Goal: Find specific page/section: Find specific page/section

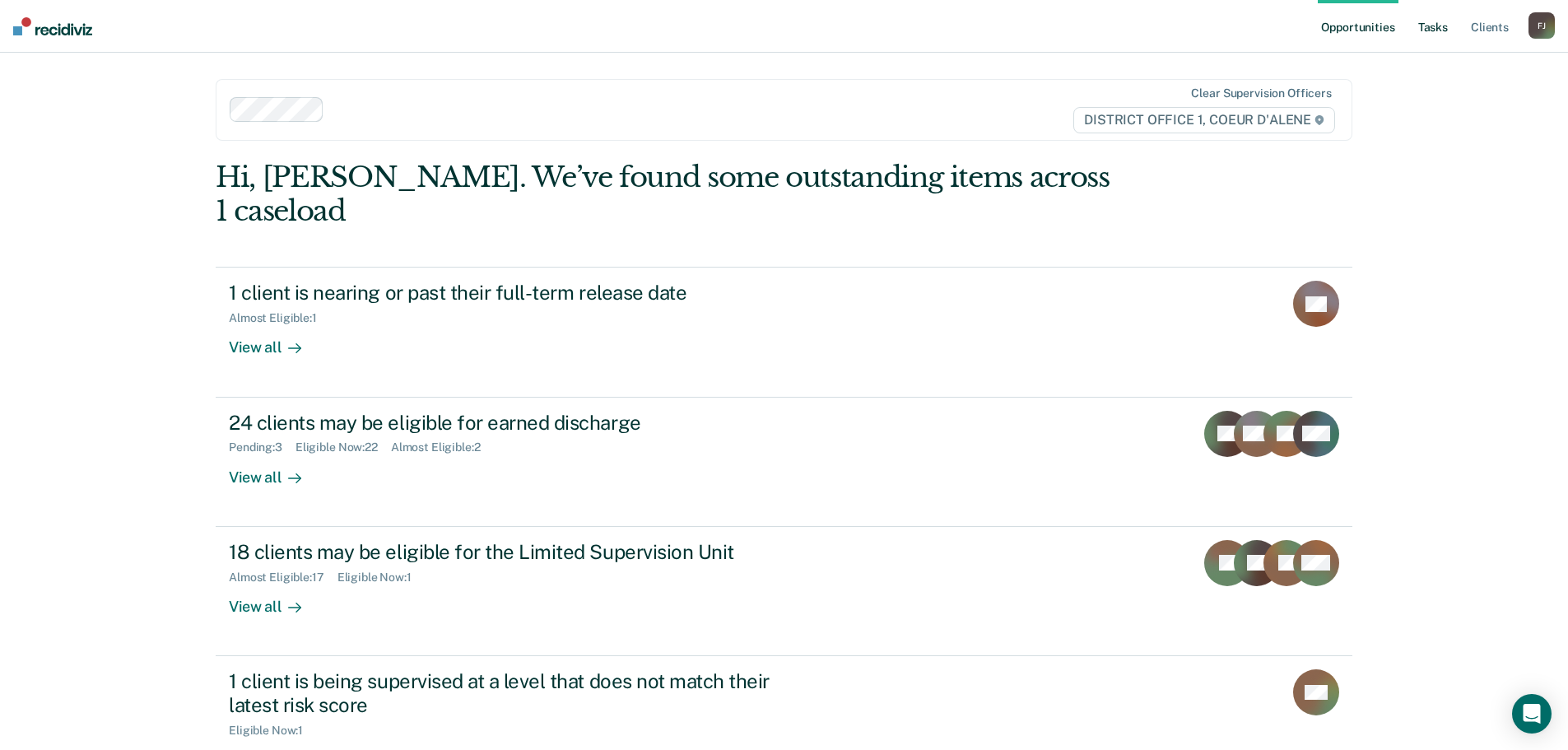
click at [1427, 33] on link "Tasks" at bounding box center [1433, 26] width 36 height 53
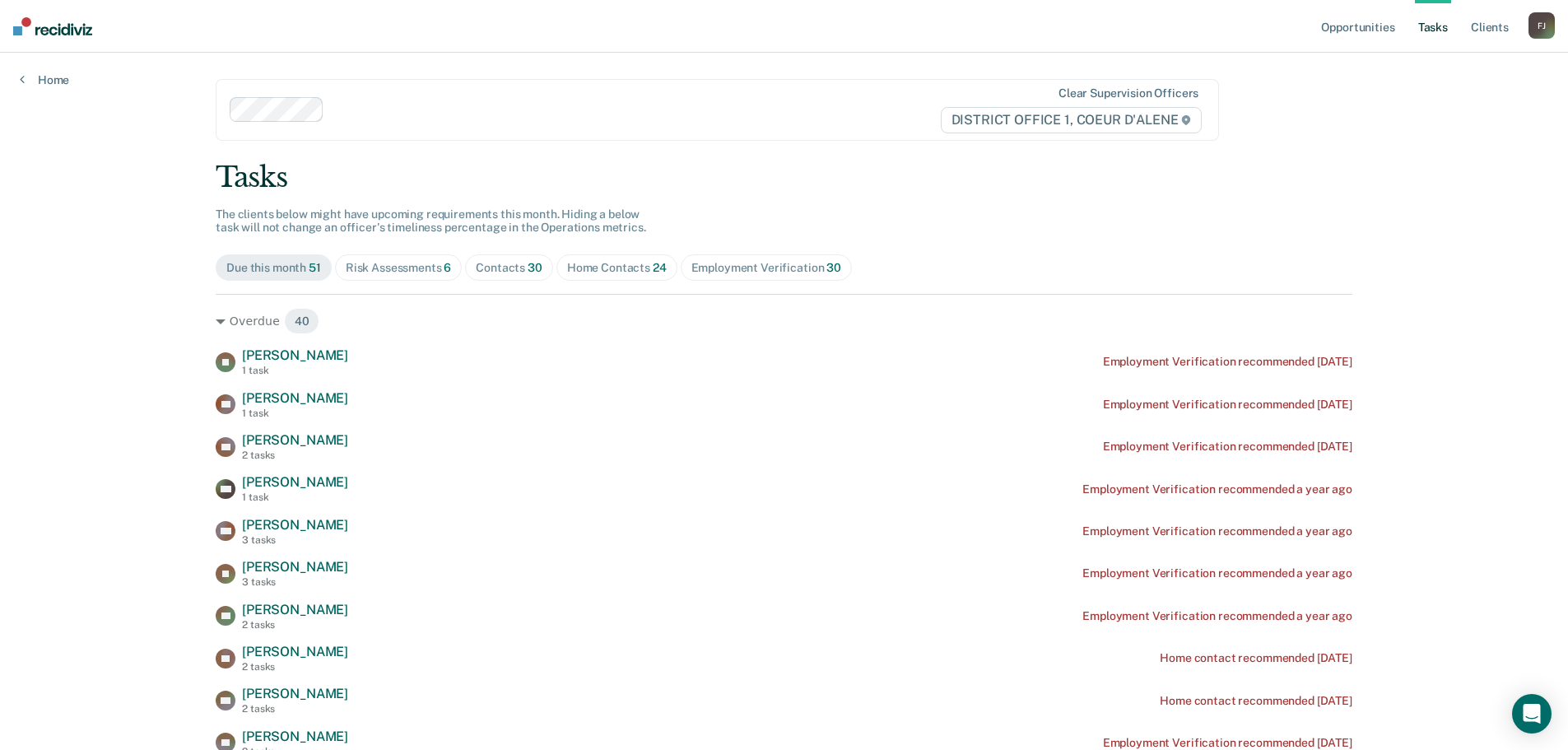
click at [470, 259] on span "Contacts 30" at bounding box center [509, 268] width 88 height 27
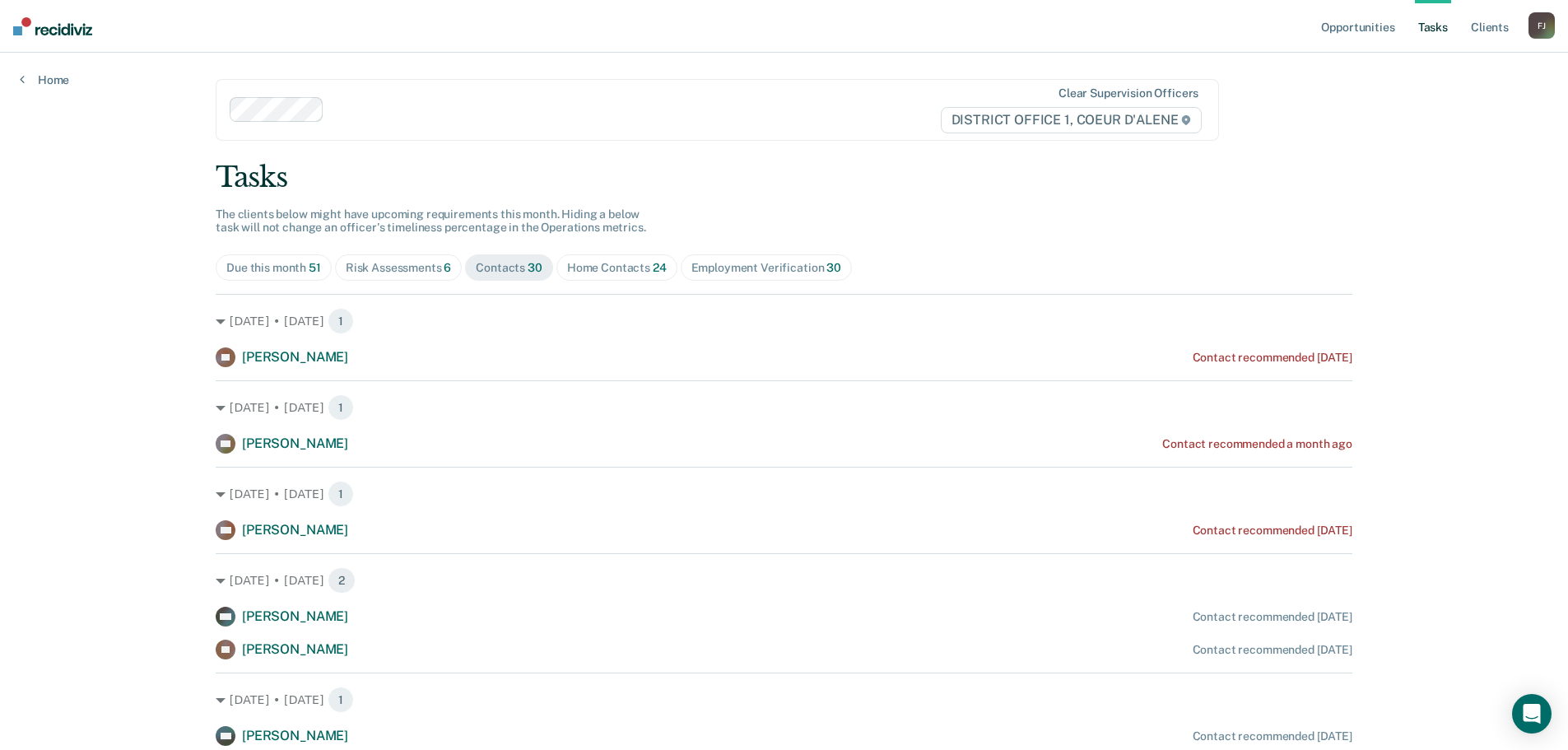
click at [389, 264] on div "Risk Assessments 6" at bounding box center [399, 268] width 106 height 14
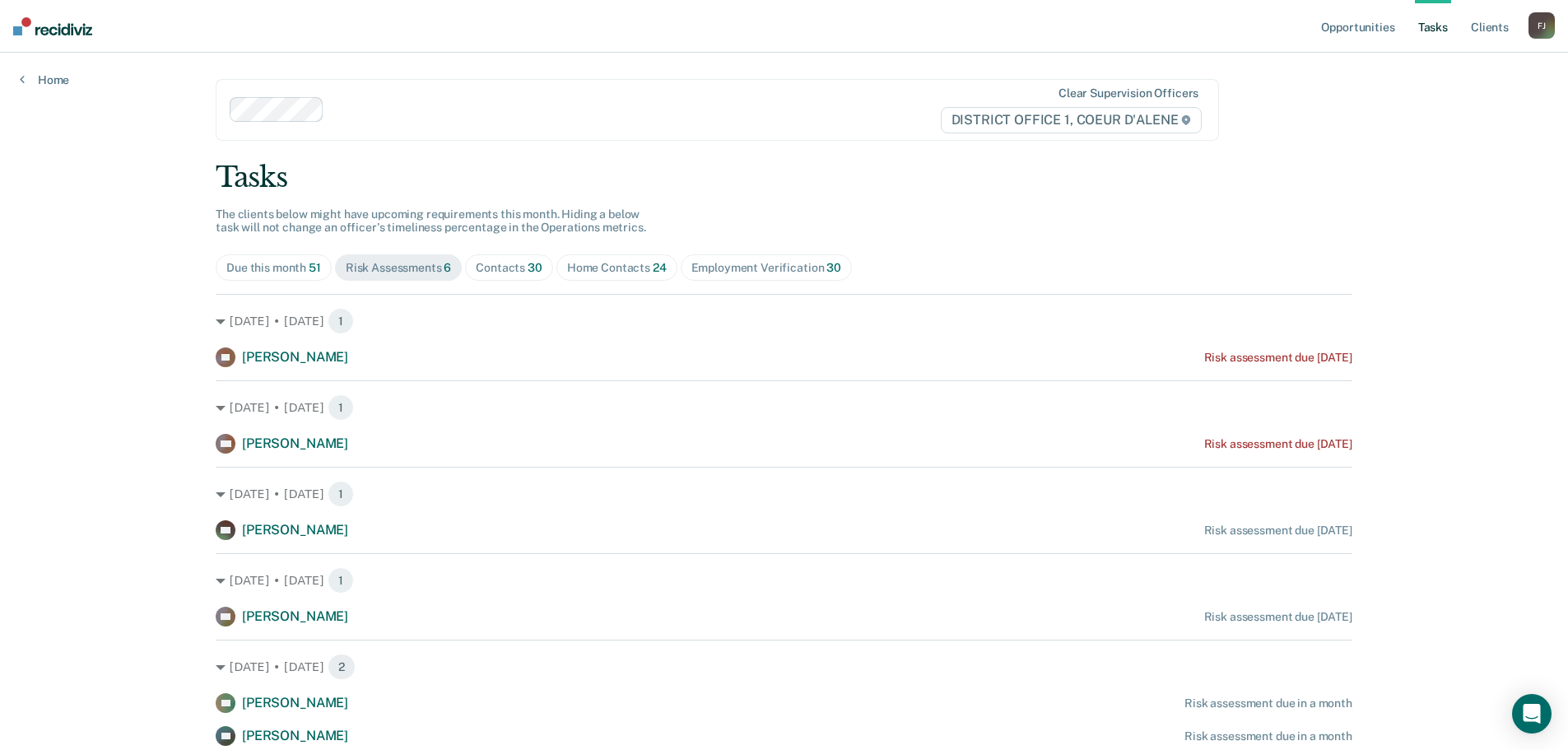
click at [499, 274] on div "Contacts 30" at bounding box center [510, 268] width 67 height 14
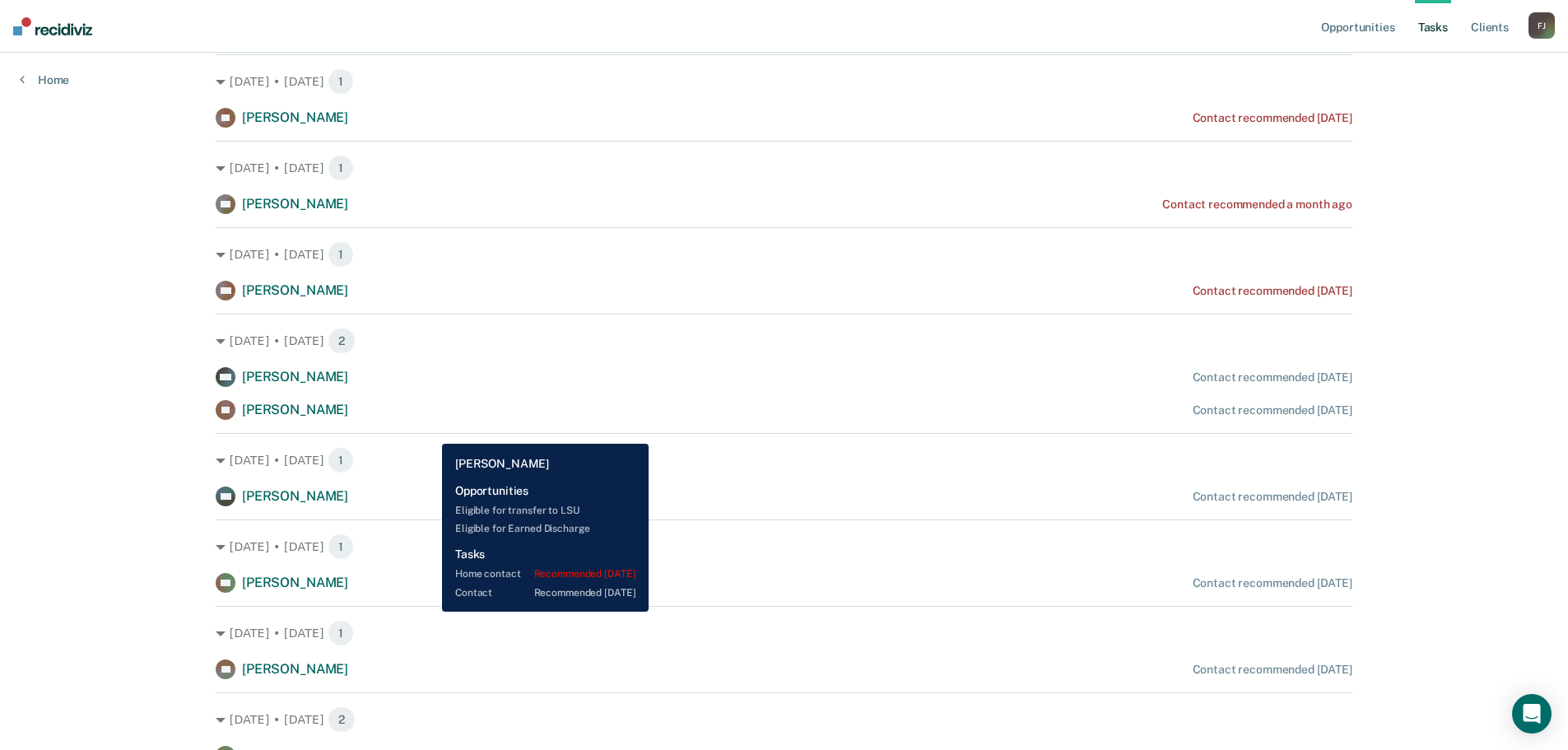
scroll to position [275, 0]
